Goal: Check status: Check status

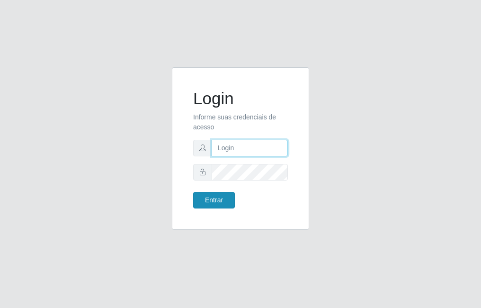
type input "raiane@B7"
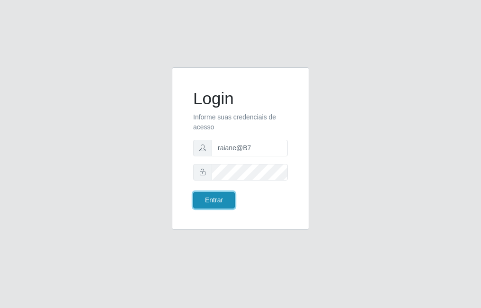
click at [226, 197] on button "Entrar" at bounding box center [214, 200] width 42 height 17
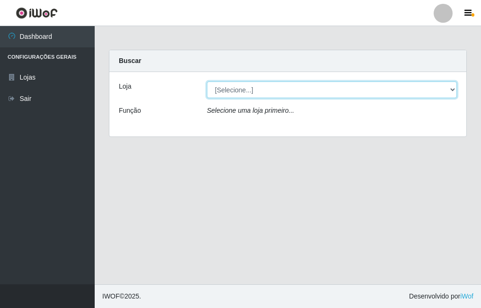
click at [261, 94] on select "[Selecione...] Bemais Supermercados - B7 Oitizeiro" at bounding box center [332, 89] width 250 height 17
select select "411"
click at [207, 81] on select "[Selecione...] Bemais Supermercados - B7 Oitizeiro" at bounding box center [332, 89] width 250 height 17
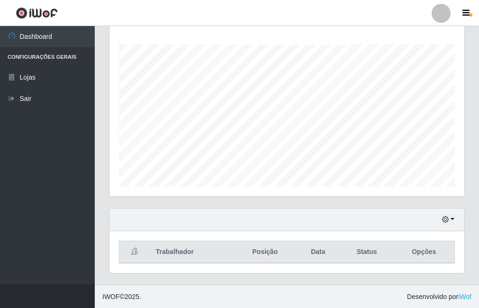
scroll to position [153, 0]
click at [455, 219] on div "Hoje 1 dia 3 dias 1 Semana Não encerrados" at bounding box center [286, 219] width 355 height 23
drag, startPoint x: 445, startPoint y: 217, endPoint x: 439, endPoint y: 214, distance: 7.0
click at [444, 217] on icon "button" at bounding box center [445, 219] width 7 height 7
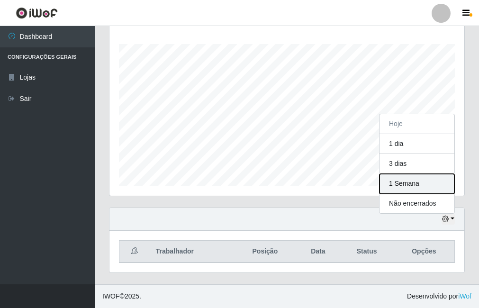
click at [409, 179] on button "1 Semana" at bounding box center [417, 184] width 75 height 20
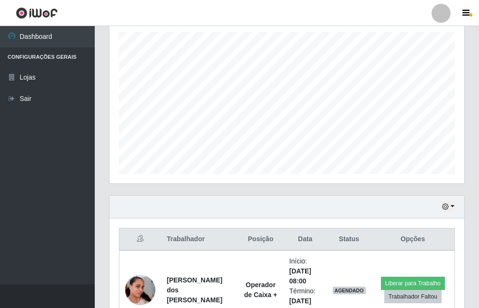
scroll to position [153, 0]
